Goal: Transaction & Acquisition: Purchase product/service

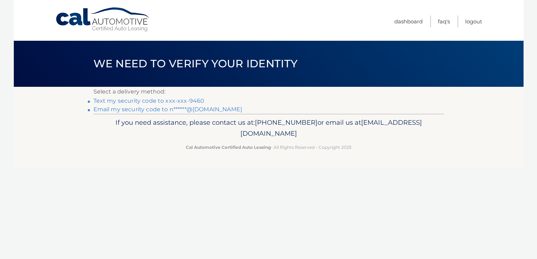
click at [198, 99] on link "Text my security code to xxx-xxx-9460" at bounding box center [148, 100] width 111 height 7
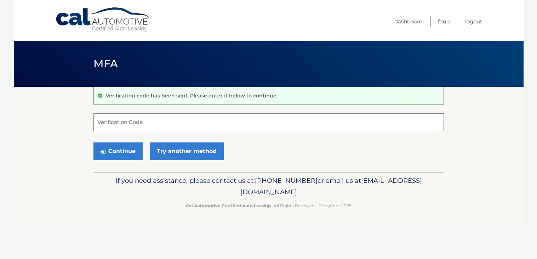
click at [131, 116] on input "Verification Code" at bounding box center [268, 122] width 351 height 18
type input "738138"
click at [93, 142] on button "Continue" at bounding box center [117, 151] width 49 height 18
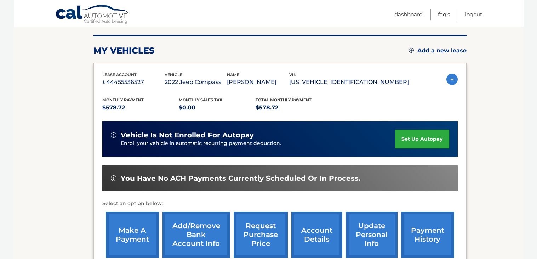
scroll to position [85, 0]
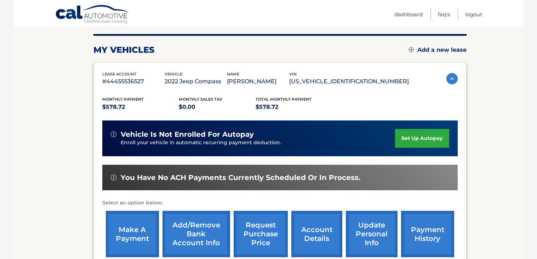
click at [148, 241] on link "make a payment" at bounding box center [132, 234] width 53 height 46
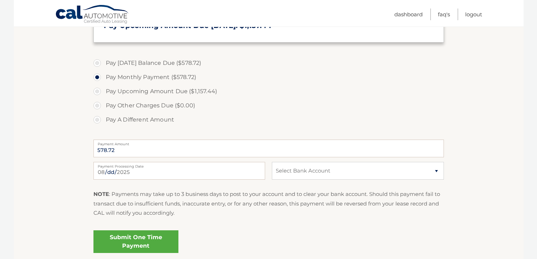
scroll to position [225, 0]
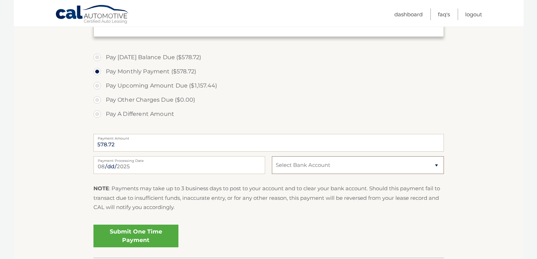
click at [420, 160] on select "Select Bank Account Checking JPMORGAN CHASE BANK, NA *****9951 Checking BANK OF…" at bounding box center [358, 165] width 172 height 18
select select "ZmY2MzA4ODItZDFhMC00MmZlLWFkNTktODFiZjMyYTFiNzBh"
click at [272, 156] on select "Select Bank Account Checking JPMORGAN CHASE BANK, NA *****9951 Checking BANK OF…" at bounding box center [358, 165] width 172 height 18
click at [149, 232] on link "Submit One Time Payment" at bounding box center [135, 236] width 85 height 23
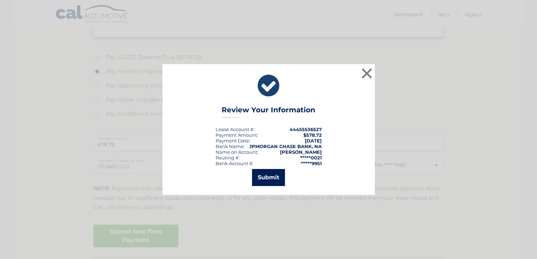
click at [277, 180] on button "Submit" at bounding box center [268, 177] width 33 height 17
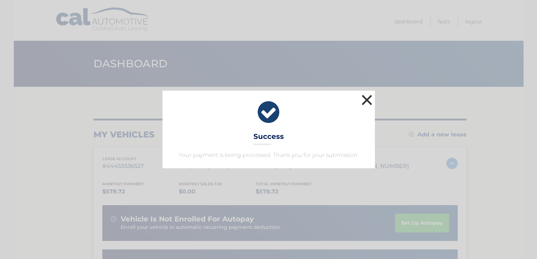
click at [367, 98] on button "×" at bounding box center [367, 100] width 14 height 14
